Goal: Task Accomplishment & Management: Use online tool/utility

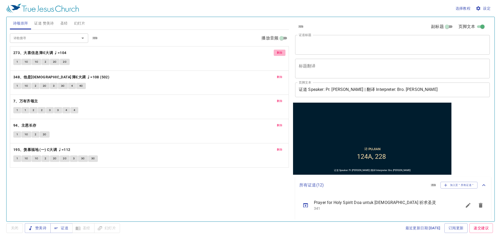
click at [281, 54] on span "删除" at bounding box center [279, 52] width 5 height 5
click at [281, 75] on span "删除" at bounding box center [279, 77] width 5 height 5
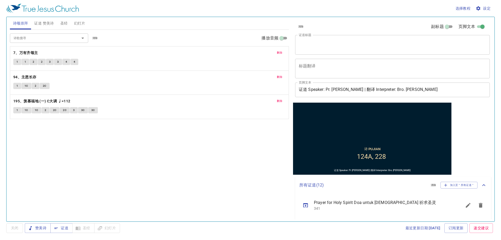
click at [281, 54] on span "删除" at bounding box center [279, 52] width 5 height 5
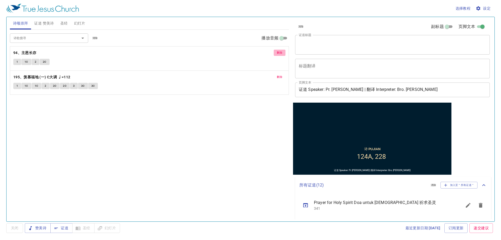
click at [281, 54] on span "删除" at bounding box center [279, 52] width 5 height 5
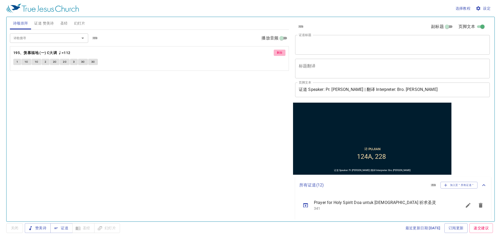
click at [281, 54] on span "删除" at bounding box center [279, 52] width 5 height 5
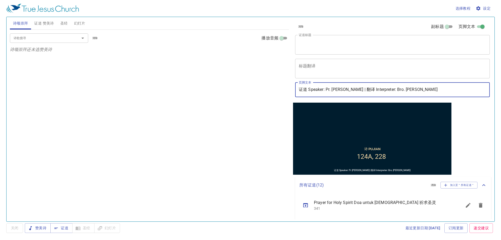
drag, startPoint x: 388, startPoint y: 92, endPoint x: 444, endPoint y: 78, distance: 58.0
click at [444, 78] on div "清除 副标题 页脚文本 证道标题 x 证道标题 标题翻译 x 标题翻译 副标题 x 副标题 副标题翻译 x 副标题翻译 页脚文本 证道 Speaker: Pr…" at bounding box center [392, 60] width 198 height 86
type input "证道 Speaker: Pr. [PERSON_NAME] | 翻译 Interpreter: Sis. [PERSON_NAME]"
click at [38, 20] on span "证道 赞美诗" at bounding box center [44, 23] width 20 height 7
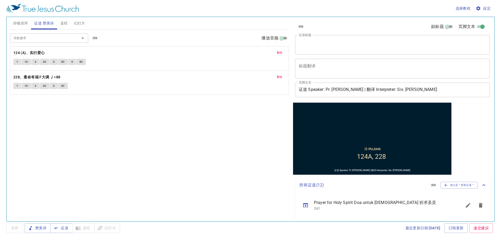
click at [282, 50] on button "删除" at bounding box center [280, 53] width 12 height 6
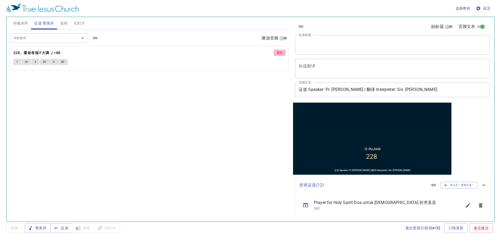
click at [282, 50] on button "删除" at bounding box center [280, 53] width 12 height 6
click at [63, 23] on span "圣经" at bounding box center [64, 23] width 8 height 7
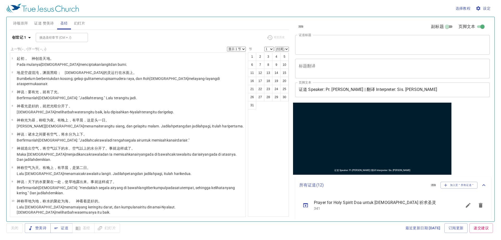
click at [75, 27] on button "幻灯片" at bounding box center [79, 23] width 17 height 13
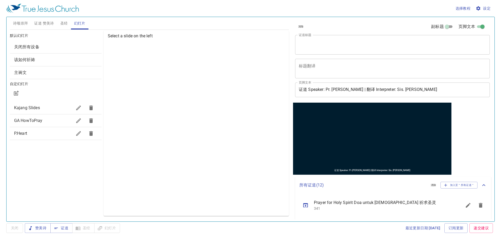
click at [25, 22] on span "诗颂崇拜" at bounding box center [20, 23] width 15 height 7
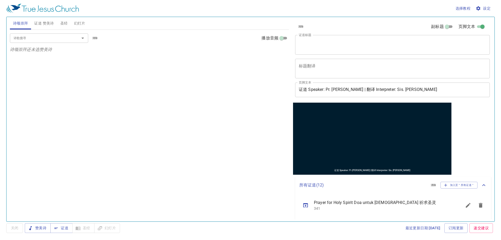
click at [42, 38] on input "诗歌搜寻" at bounding box center [41, 38] width 60 height 6
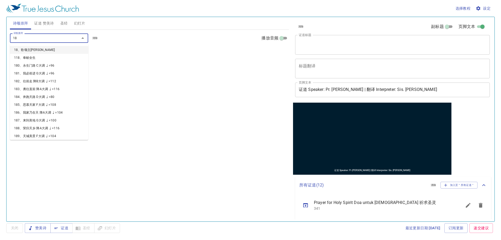
type input "187"
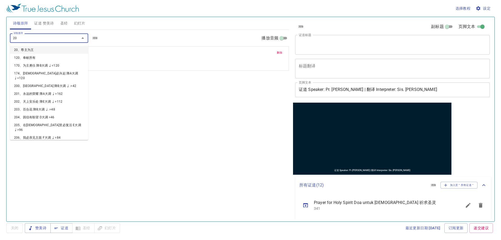
type input "209"
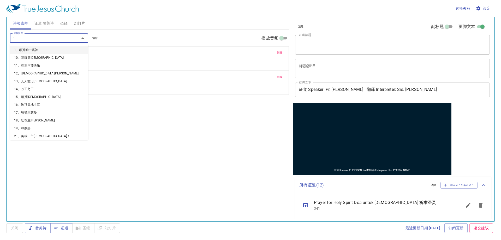
type input "16"
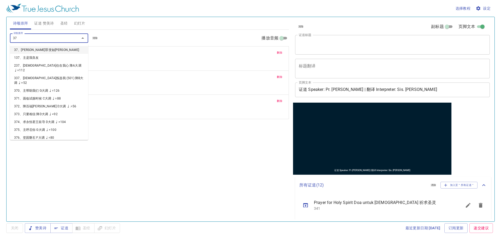
type input "370"
type input "421"
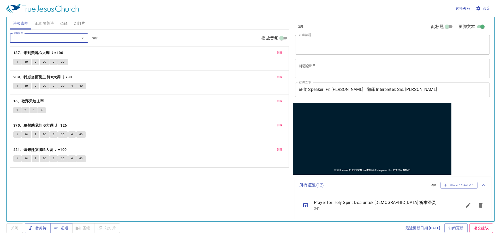
click at [51, 23] on span "证道 赞美诗" at bounding box center [44, 23] width 20 height 7
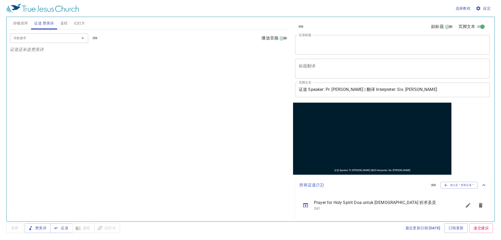
click at [66, 26] on span "圣经" at bounding box center [64, 23] width 8 height 7
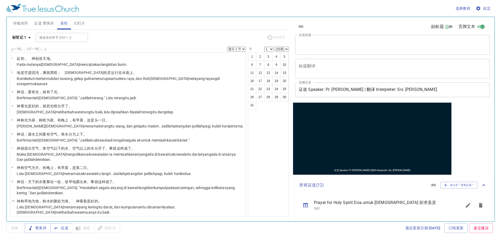
click at [44, 22] on span "证道 赞美诗" at bounding box center [44, 23] width 20 height 7
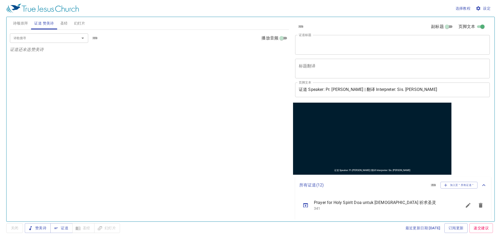
click at [32, 34] on div "诗歌搜寻" at bounding box center [49, 37] width 78 height 9
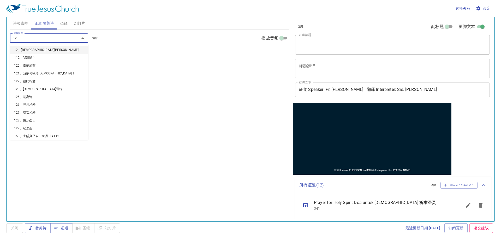
type input "124"
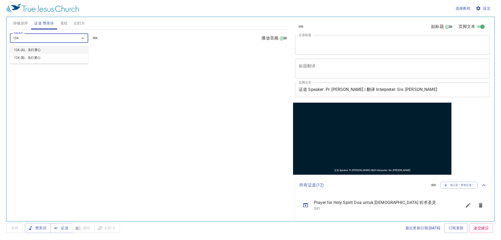
click at [27, 49] on li "124 (A)、实行爱心" at bounding box center [49, 50] width 78 height 8
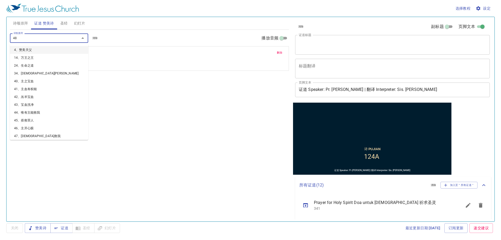
type input "486"
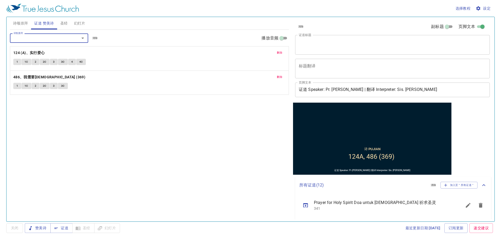
click at [337, 42] on textarea "证道标题" at bounding box center [392, 45] width 187 height 10
click at [85, 26] on span "幻灯片" at bounding box center [79, 23] width 11 height 7
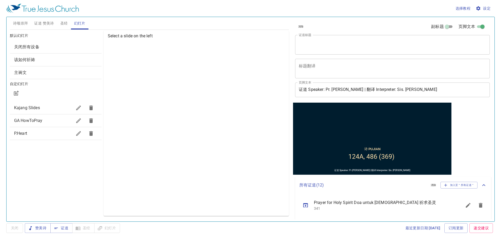
click at [65, 108] on span "Kajang Slides" at bounding box center [43, 108] width 58 height 6
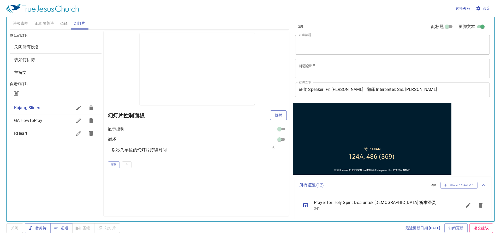
click at [284, 113] on button "投射" at bounding box center [278, 115] width 17 height 10
click at [118, 163] on button "更新" at bounding box center [114, 164] width 12 height 7
click at [112, 167] on span "更新" at bounding box center [113, 164] width 5 height 5
click at [16, 184] on div "默认幻灯片 关闭所有设备 该如何祈祷 主祷文 自定幻灯片 Kajang Slides GA HowToPray P.Heart" at bounding box center [56, 123] width 94 height 187
click at [61, 21] on span "圣经" at bounding box center [64, 23] width 8 height 7
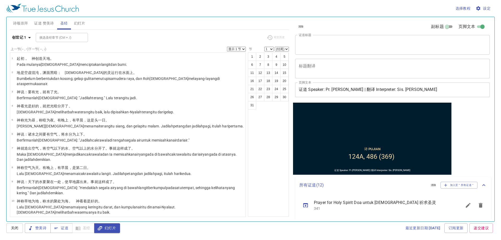
click at [49, 23] on span "证道 赞美诗" at bounding box center [44, 23] width 20 height 7
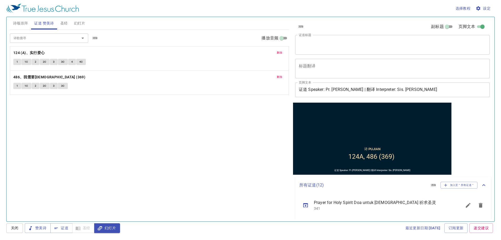
click at [21, 30] on div "诗歌搜寻 诗歌搜寻 清除 播放音频" at bounding box center [149, 38] width 279 height 17
click at [21, 23] on span "诗颂崇拜" at bounding box center [20, 23] width 15 height 7
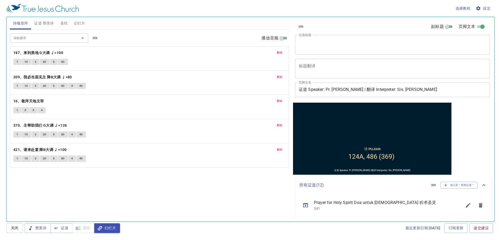
click at [314, 28] on div "清除 副标题 页脚文本" at bounding box center [390, 26] width 195 height 13
click at [306, 54] on div "x 证道标题" at bounding box center [392, 45] width 195 height 20
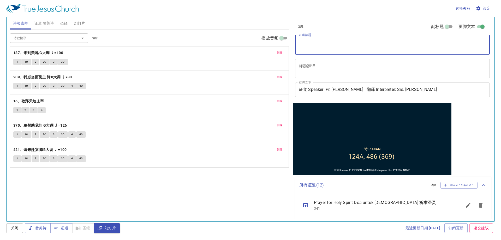
paste textarea "再来一杯(七) Have Another Cup (7) Secawan Lagi (7)"
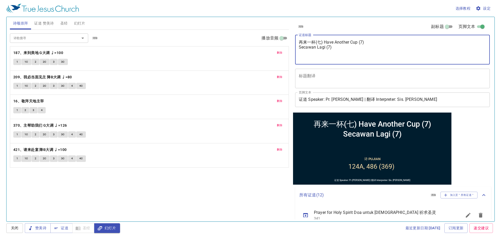
paste textarea "7. 虚假的杯 False Cup; Cawan Palsu 8. 苦杯 Bitter Cup; Cawan pahit"
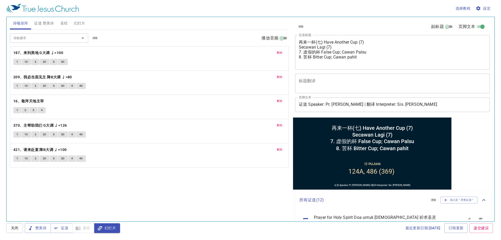
click at [340, 70] on div "清除 副标题 页脚文本 证道标题 再来一杯(七) Have Another Cup (7) Secawan Lagi (7) 7. 虚假的杯 False Cu…" at bounding box center [392, 67] width 198 height 101
click at [334, 59] on textarea "再来一杯(七) Have Another Cup (7) Secawan Lagi (7) 7. 虚假的杯 False Cup; Cawan Palsu 8.…" at bounding box center [392, 52] width 187 height 25
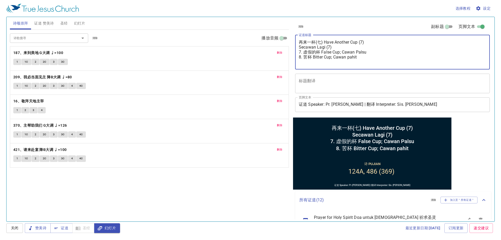
click at [366, 55] on textarea "再来一杯(七) Have Another Cup (7) Secawan Lagi (7) 7. 虚假的杯 False Cup; Cawan Palsu 8.…" at bounding box center [392, 52] width 187 height 25
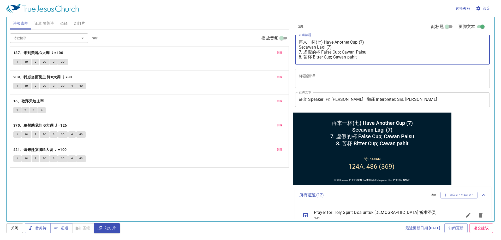
click at [343, 46] on textarea "再来一杯(七) Have Another Cup (7) Secawan Lagi (7) 7. 虚假的杯 False Cup; Cawan Palsu 8.…" at bounding box center [392, 50] width 187 height 20
click at [348, 49] on textarea "再来一杯(七) Have Another Cup (7) Secawan Lagi (7) 7. 虚假的杯 False Cup; Cawan Palsu 8.…" at bounding box center [392, 50] width 187 height 20
click at [348, 47] on textarea "再来一杯(七) Have Another Cup (7) Secawan Lagi (7) 7. 虚假的杯 False Cup; Cawan Palsu 8.…" at bounding box center [392, 50] width 187 height 20
click at [297, 46] on div "再来一杯(七) Have Another Cup (7) Secawan Lagi (7) 7. 虚假的杯 False Cup; Cawan Palsu 8.…" at bounding box center [392, 50] width 195 height 30
click at [298, 48] on div "再来一杯(七) Have Another Cup (7) Secawan Lagi (7) 7. 虚假的杯 False Cup; Cawan Palsu 8.…" at bounding box center [392, 50] width 195 height 30
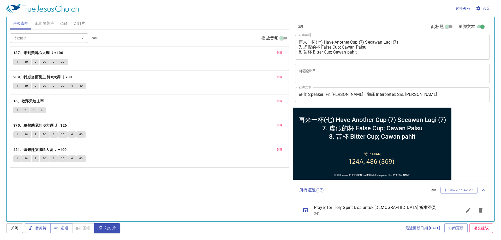
click at [236, 198] on div "诗歌搜寻 诗歌搜寻 清除 播放音频 删除 187、来到美地 G大调 ♩=100 1 1C 2 2C 3 3C 删除 209、我必当面见主 降B大调 ♩=80 …" at bounding box center [149, 123] width 279 height 187
click at [300, 46] on textarea "再来一杯(七) Have Another Cup (7) Secawan Lagi (7) 7. 虚假的杯 False Cup; Cawan Palsu 8.…" at bounding box center [392, 47] width 187 height 15
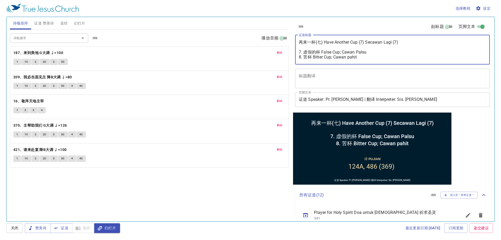
type textarea "再来一杯(七) Have Another Cup (7) Secawan Lagi (7) 7. 虚假的杯 False Cup; Cawan Palsu 8.…"
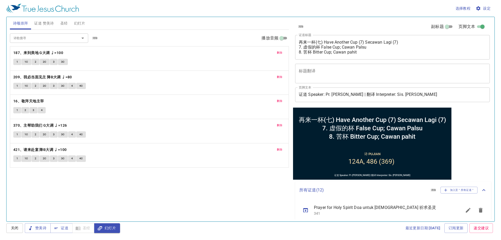
click at [160, 203] on div "诗歌搜寻 诗歌搜寻 清除 播放音频 删除 187、来到美地 G大调 ♩=100 1 1C 2 2C 3 3C 删除 209、我必当面见主 降B大调 ♩=80 …" at bounding box center [149, 123] width 279 height 187
click at [52, 17] on div "诗颂崇拜 证道 赞美诗 圣经 幻灯片 诗歌搜寻 诗歌搜寻 清除 播放音频 删除 187、来到美地 G大调 ♩=100 1 1C 2 2C 3 3C 删除 20…" at bounding box center [250, 119] width 489 height 205
click at [42, 23] on span "证道 赞美诗" at bounding box center [44, 23] width 20 height 7
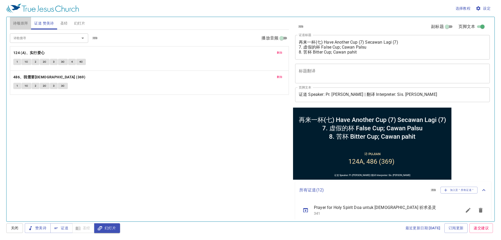
click at [23, 23] on span "诗颂崇拜" at bounding box center [20, 23] width 15 height 7
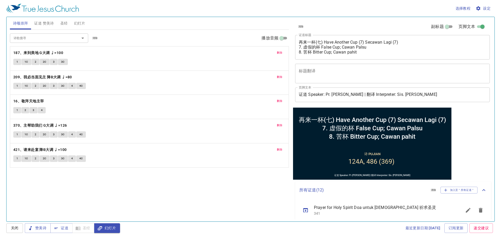
click at [32, 199] on div "诗歌搜寻 诗歌搜寻 清除 播放音频 删除 187、来到美地 G大调 ♩=100 1 1C 2 2C 3 3C 删除 209、我必当面见主 降B大调 ♩=80 …" at bounding box center [149, 123] width 279 height 187
click at [43, 27] on button "证道 赞美诗" at bounding box center [44, 23] width 26 height 13
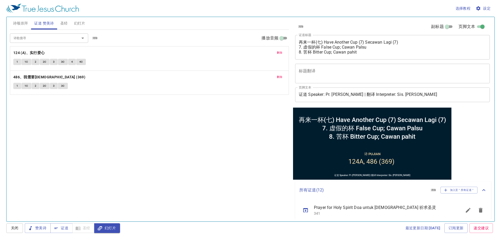
click at [278, 53] on span "删除" at bounding box center [279, 52] width 5 height 5
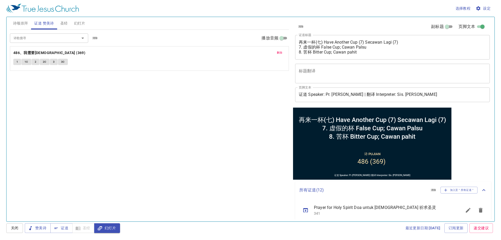
click at [278, 53] on span "删除" at bounding box center [279, 52] width 5 height 5
click at [54, 29] on span at bounding box center [44, 28] width 26 height 1
click at [49, 35] on input "诗歌搜寻" at bounding box center [41, 38] width 60 height 6
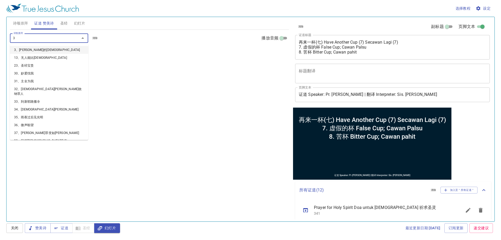
type input "30"
type input "39"
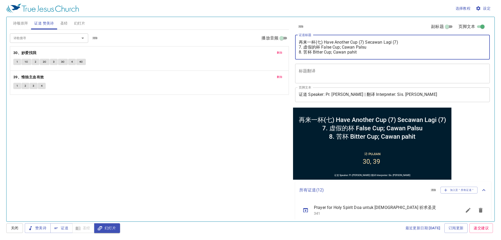
drag, startPoint x: 377, startPoint y: 49, endPoint x: 298, endPoint y: 45, distance: 79.8
click at [298, 45] on div "再来一杯(七) Have Another Cup (7) Secawan Lagi (7) 7. 虚假的杯 False Cup; Cawan Palsu 8.…" at bounding box center [392, 47] width 195 height 25
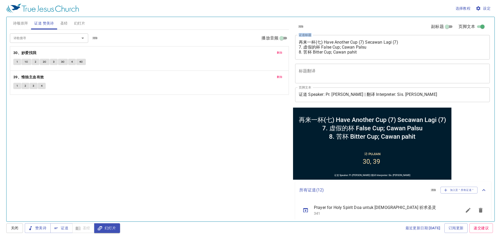
drag, startPoint x: 376, startPoint y: 55, endPoint x: 292, endPoint y: 54, distance: 84.4
click at [292, 54] on div "清除 副标题 页脚文本 证道标题 再来一杯(七) Have Another Cup (7) Secawan Lagi (7) 7. 虚假的杯 False Cu…" at bounding box center [392, 117] width 202 height 204
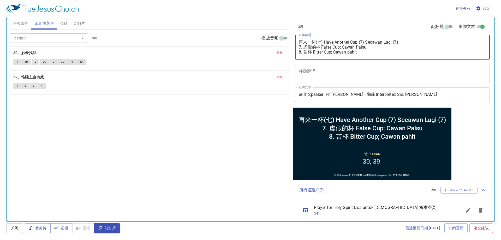
click at [356, 48] on textarea "再来一杯(七) Have Another Cup (7) Secawan Lagi (7) 7. 虚假的杯 False Cup; Cawan Palsu 8.…" at bounding box center [392, 47] width 187 height 15
click at [319, 54] on textarea "再来一杯(七) Have Another Cup (7) Secawan Lagi (7) 7. 虚假的杯 False Cup; Cawan Palsu 8.…" at bounding box center [392, 47] width 187 height 15
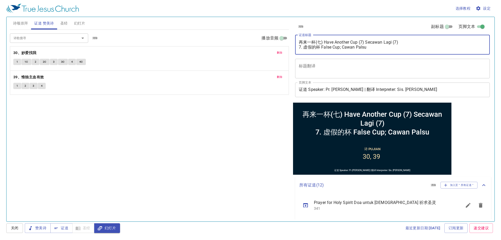
click at [312, 45] on textarea "再来一杯(七) Have Another Cup (7) Secawan Lagi (7) 7. 虚假的杯 False Cup; Cawan Palsu" at bounding box center [392, 45] width 187 height 10
type textarea "再来一杯(七) Have Another Cup (7) Secawan Lagi (7) 7. 血杯 Blood Cup; Cawan Darah"
click at [26, 22] on span "诗颂崇拜" at bounding box center [20, 23] width 15 height 7
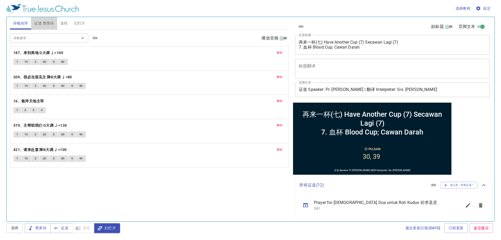
click at [44, 20] on span "证道 赞美诗" at bounding box center [44, 23] width 20 height 7
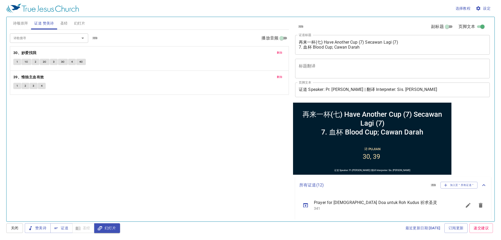
click at [65, 24] on span "圣经" at bounding box center [64, 23] width 8 height 7
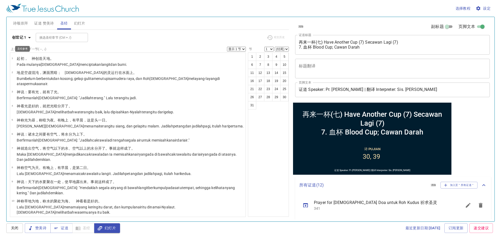
click at [24, 36] on b "创世记 1" at bounding box center [19, 37] width 14 height 7
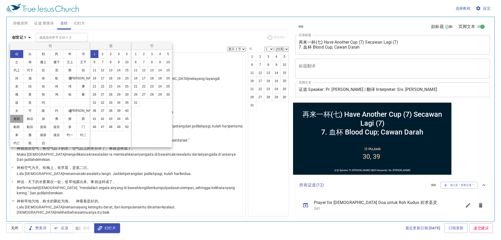
click at [19, 117] on button "林前" at bounding box center [17, 119] width 14 height 8
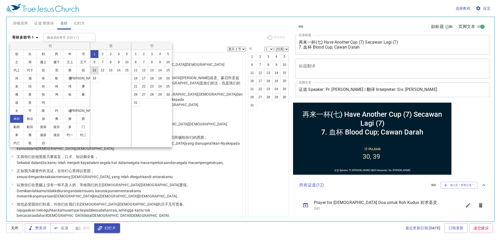
click at [95, 70] on button "11" at bounding box center [94, 70] width 8 height 8
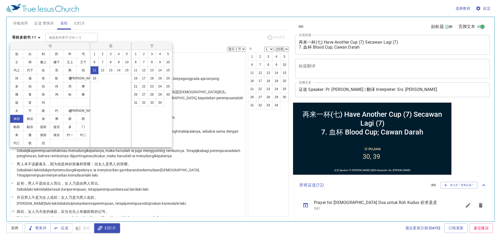
click at [158, 18] on div at bounding box center [250, 120] width 501 height 240
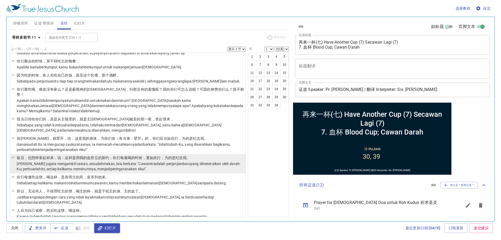
scroll to position [339, 0]
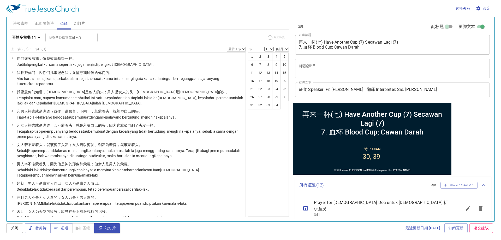
click at [76, 24] on span "幻灯片" at bounding box center [79, 23] width 11 height 7
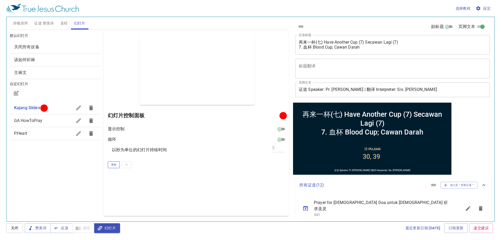
click at [110, 163] on button "更新" at bounding box center [114, 164] width 12 height 7
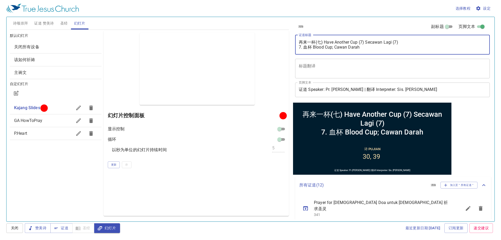
drag, startPoint x: 371, startPoint y: 48, endPoint x: 304, endPoint y: 51, distance: 67.5
click at [304, 51] on div "再来一杯(七) Have Another Cup (7) Secawan Lagi (7) 7. 血杯 Blood Cup; Cawan Darah x 证道…" at bounding box center [392, 45] width 195 height 20
paste textarea "Cup of Blood"
click at [411, 45] on textarea "再来一杯(七) Have Another Cup (7) Secawan Lagi (7) 7. 血杯 Cup of Blood; Cawan Darah" at bounding box center [392, 45] width 187 height 10
click at [409, 43] on textarea "再来一杯(七) Have Another Cup (7) Secawan Lagi (7) 7. 血杯 Cup of Blood; Cawan Darah" at bounding box center [392, 45] width 187 height 10
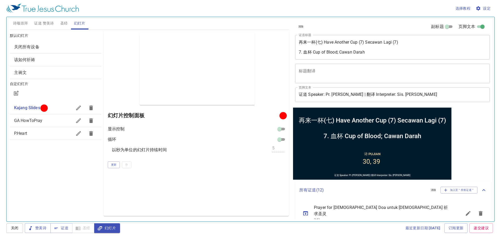
click at [82, 178] on div "默认幻灯片 关闭所有设备 该如何祈祷 主祷文 自定幻灯片 Kajang Slides GA HowToPray P.Heart" at bounding box center [56, 123] width 94 height 187
click at [56, 228] on icon "button" at bounding box center [56, 227] width 3 height 1
click at [107, 231] on span "幻灯片" at bounding box center [106, 228] width 17 height 7
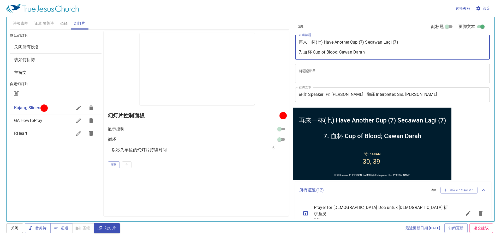
click at [312, 48] on textarea "再来一杯(七) Have Another Cup (7) Secawan Lagi (7) 7. 血杯 Cup of Blood; Cawan Darah" at bounding box center [392, 47] width 187 height 15
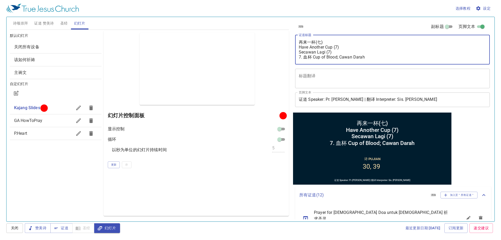
type textarea "再来一杯(七) Have Another Cup (7) Secawan Lagi (7) 7. 血杯 Cup of Blood; Cawan Darah"
click at [165, 200] on div "预览 幻灯片控制面板 显示控制 循环 以秒为单位的幻灯片持续时间 5 更新 存" at bounding box center [196, 123] width 185 height 185
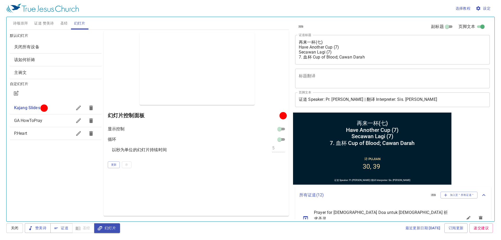
click at [64, 27] on button "圣经" at bounding box center [64, 23] width 14 height 13
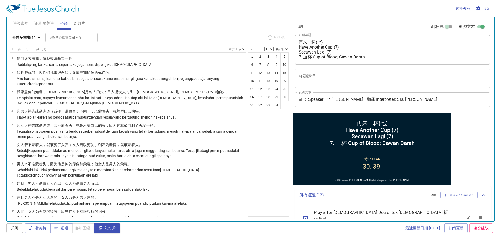
click at [36, 33] on button "哥林多前书 11" at bounding box center [27, 38] width 34 height 10
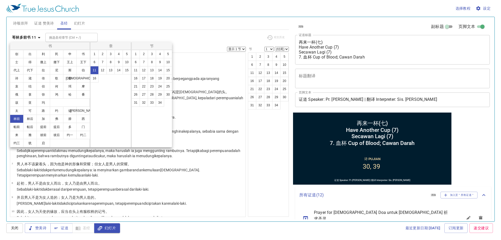
click at [39, 25] on div at bounding box center [250, 120] width 501 height 240
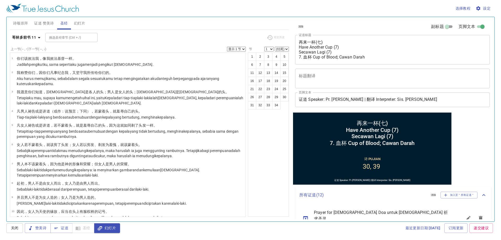
click at [42, 24] on span "证道 赞美诗" at bounding box center [44, 23] width 20 height 7
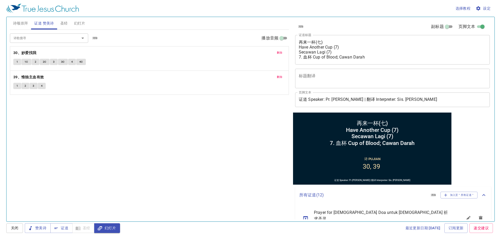
click at [15, 23] on span "诗颂崇拜" at bounding box center [20, 23] width 15 height 7
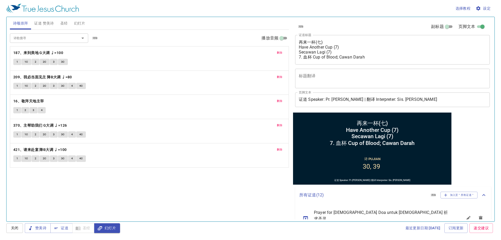
click at [46, 26] on span "证道 赞美诗" at bounding box center [44, 23] width 20 height 7
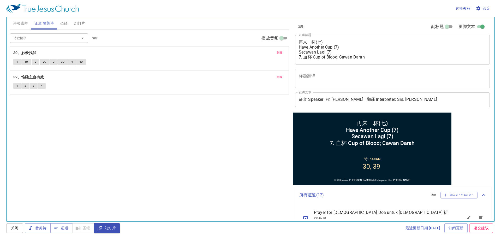
click at [64, 26] on span "圣经" at bounding box center [64, 23] width 8 height 7
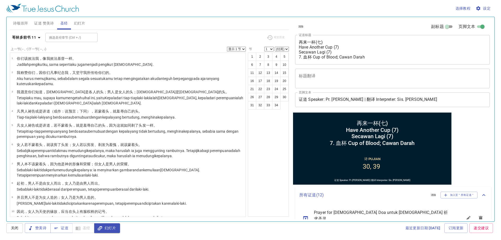
click at [81, 28] on button "幻灯片" at bounding box center [79, 23] width 17 height 13
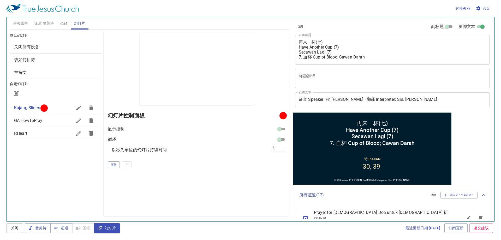
click at [45, 19] on button "证道 赞美诗" at bounding box center [44, 23] width 26 height 13
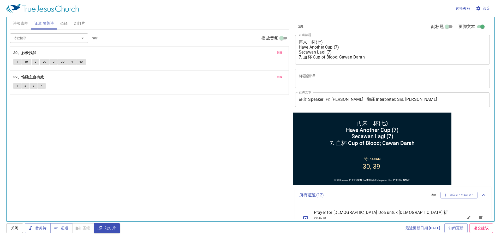
click at [24, 19] on button "诗颂崇拜" at bounding box center [20, 23] width 21 height 13
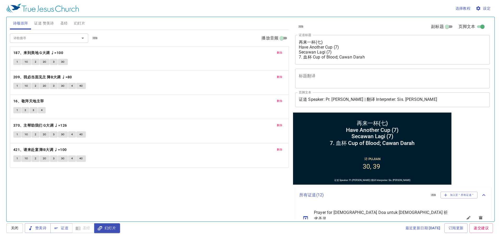
click at [105, 174] on div "诗歌搜寻 诗歌搜寻 清除 播放音频 删除 187、来到美地 G大调 ♩=100 1 1C 2 2C 3 3C 删除 209、我必当面见主 降B大调 ♩=80 …" at bounding box center [149, 123] width 279 height 187
click at [74, 19] on button "幻灯片" at bounding box center [79, 23] width 17 height 13
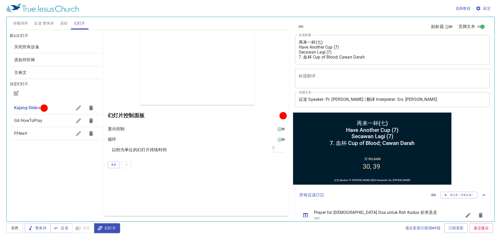
click at [49, 15] on div "选择教程 设定" at bounding box center [249, 8] width 487 height 17
click at [52, 23] on span "证道 赞美诗" at bounding box center [44, 23] width 20 height 7
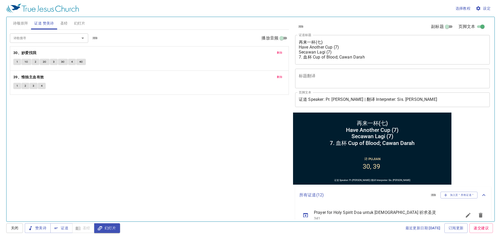
click at [82, 22] on span "幻灯片" at bounding box center [79, 23] width 11 height 7
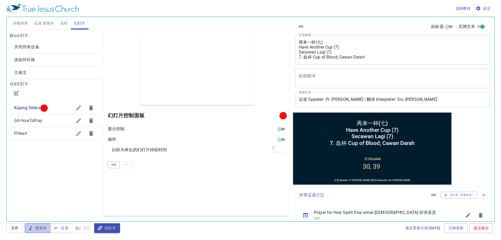
click at [35, 228] on span "赞美诗" at bounding box center [37, 228] width 17 height 7
click at [115, 166] on span "更新" at bounding box center [113, 164] width 5 height 5
click at [25, 21] on span "诗颂崇拜" at bounding box center [20, 23] width 15 height 7
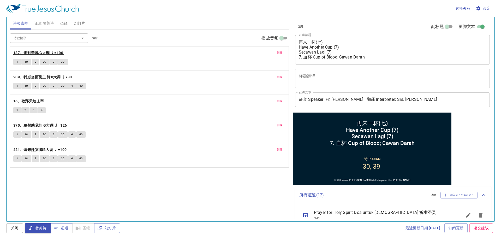
click at [25, 56] on b "187、来到美地 G大调 ♩=100" at bounding box center [38, 53] width 50 height 7
click at [16, 61] on span "1" at bounding box center [17, 62] width 2 height 5
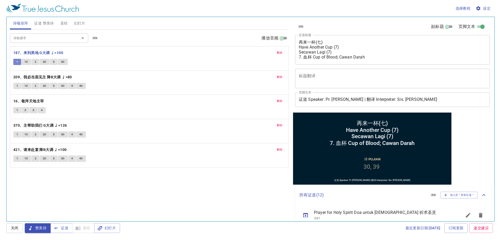
click at [16, 61] on span "1" at bounding box center [17, 62] width 2 height 5
click at [22, 62] on div "1 1C 2 2C 3 3C" at bounding box center [149, 63] width 272 height 8
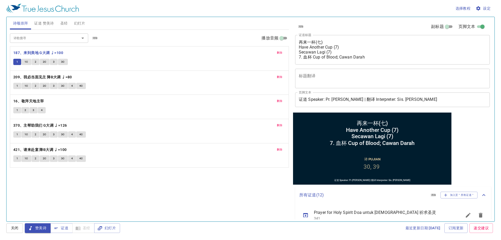
click at [22, 62] on button "1C" at bounding box center [26, 62] width 10 height 6
click at [37, 60] on button "2" at bounding box center [36, 62] width 8 height 6
click at [44, 62] on span "2C" at bounding box center [45, 62] width 4 height 5
click at [53, 61] on span "3" at bounding box center [54, 62] width 2 height 5
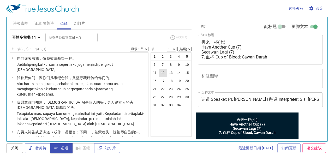
scroll to position [226, 0]
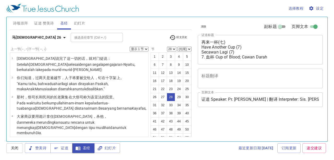
select select "28"
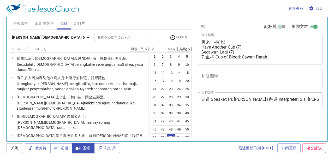
select select "53"
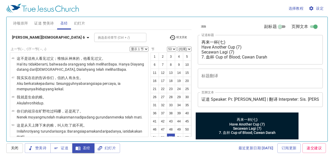
scroll to position [62, 0]
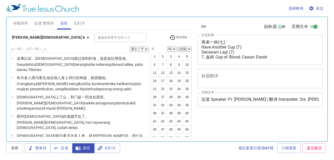
select select "56"
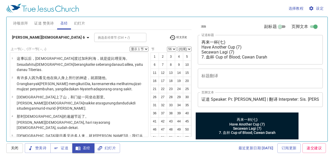
scroll to position [62, 0]
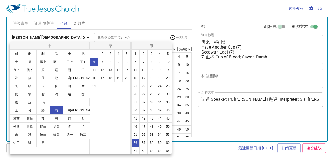
select select "56"
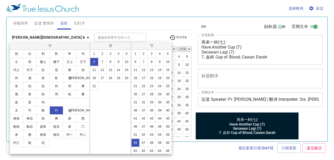
scroll to position [62, 0]
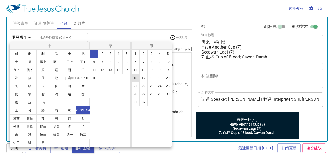
click at [135, 78] on button "16" at bounding box center [135, 78] width 8 height 8
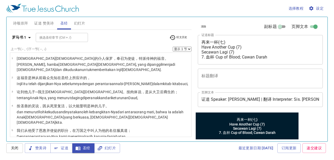
select select "16"
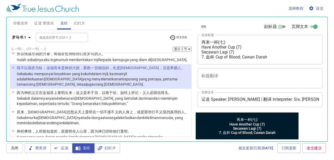
click at [107, 65] on button "16" at bounding box center [104, 62] width 6 height 5
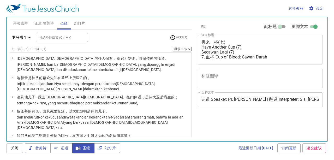
select select "16"
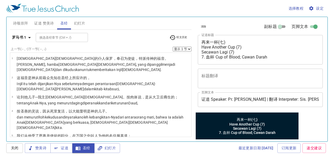
scroll to position [313, 0]
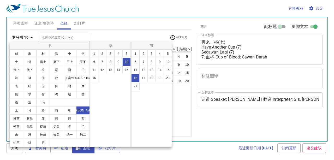
select select "16"
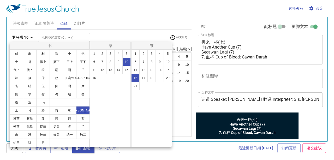
scroll to position [329, 0]
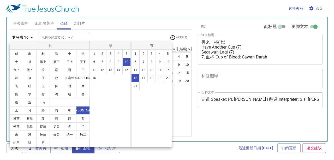
select select "16"
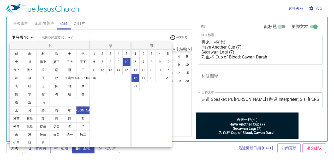
scroll to position [329, 0]
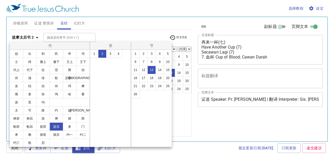
select select "13"
